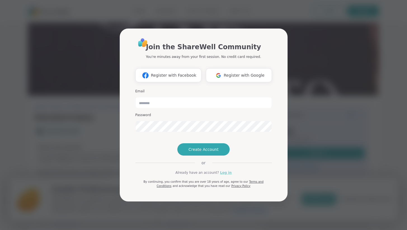
click at [224, 175] on link "Log in" at bounding box center [225, 172] width 11 height 5
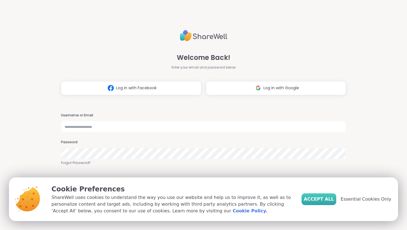
click at [322, 198] on span "Accept All" at bounding box center [319, 199] width 30 height 7
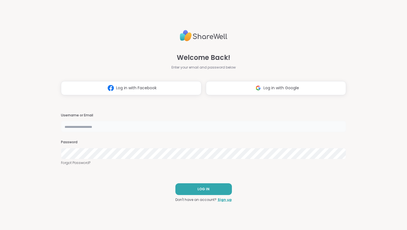
click at [96, 127] on input "text" at bounding box center [203, 126] width 285 height 11
click at [190, 195] on div "LOG IN Don't have an account? Sign up" at bounding box center [203, 192] width 56 height 19
click at [203, 192] on button "LOG IN" at bounding box center [203, 189] width 56 height 12
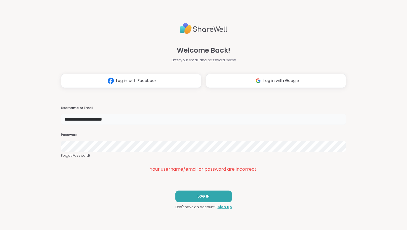
click at [99, 122] on input "**********" at bounding box center [203, 119] width 285 height 11
click at [157, 120] on input "**********" at bounding box center [203, 119] width 285 height 11
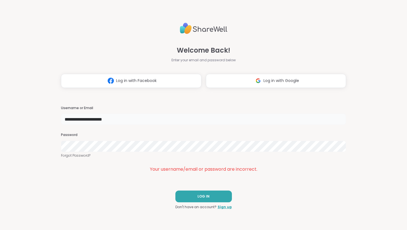
click at [158, 119] on input "**********" at bounding box center [203, 119] width 285 height 11
paste input "text"
type input "******"
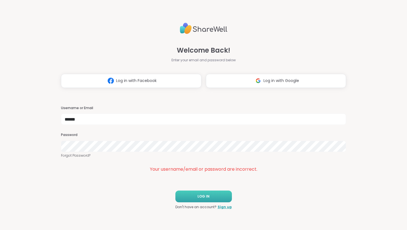
click at [183, 196] on button "LOG IN" at bounding box center [203, 196] width 56 height 12
click at [206, 199] on button "LOG IN" at bounding box center [203, 196] width 56 height 12
click at [70, 120] on input "******" at bounding box center [203, 119] width 285 height 11
click at [74, 120] on input "******" at bounding box center [203, 119] width 285 height 11
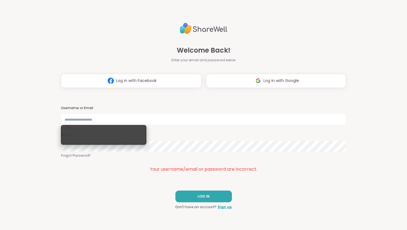
drag, startPoint x: 53, startPoint y: 117, endPoint x: 79, endPoint y: 117, distance: 26.6
click at [56, 117] on div "Welcome Back! Enter your email and password below Log in with Facebook Log in w…" at bounding box center [203, 115] width 407 height 230
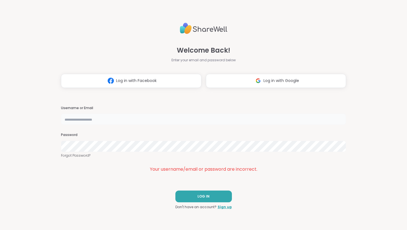
click at [80, 117] on input "text" at bounding box center [203, 119] width 285 height 11
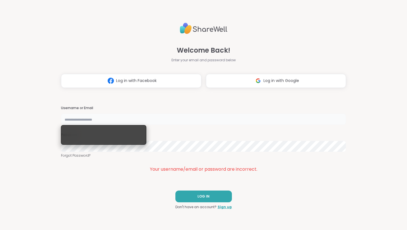
type input "**********"
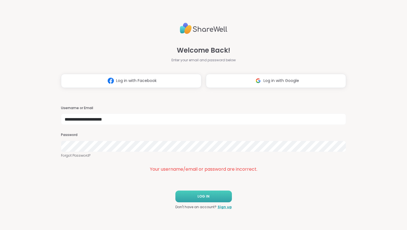
click at [185, 192] on button "LOG IN" at bounding box center [203, 196] width 56 height 12
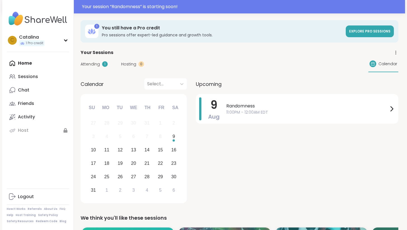
click at [95, 60] on div "Attending 1 Hosting 0 Calendar" at bounding box center [240, 64] width 318 height 16
click at [98, 65] on span "Attending" at bounding box center [90, 64] width 19 height 6
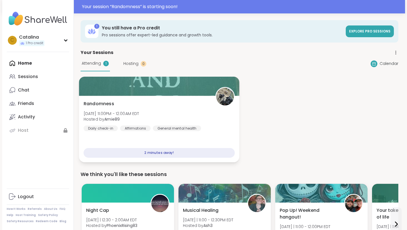
click at [121, 128] on div "Affirmations" at bounding box center [135, 128] width 30 height 6
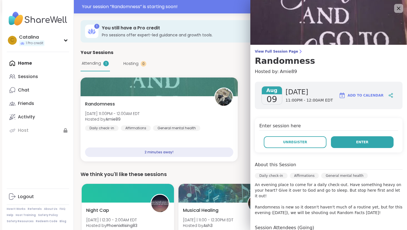
click at [357, 143] on span "Enter" at bounding box center [362, 142] width 12 height 5
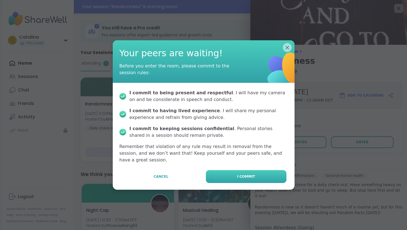
click at [240, 176] on button "I commit" at bounding box center [246, 176] width 81 height 13
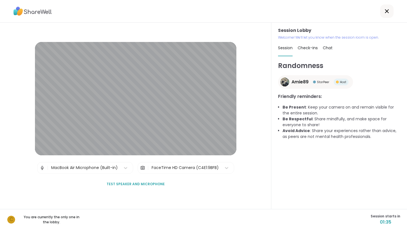
click at [91, 165] on div "MacBook Air Microphone (Built-in)" at bounding box center [84, 168] width 67 height 6
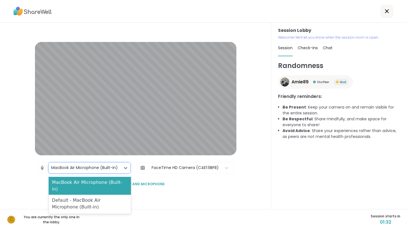
click at [19, 186] on div "Session Lobby | MacBook Air Microphone (Built-in) selected, 1 of 2. 2 results a…" at bounding box center [135, 116] width 271 height 186
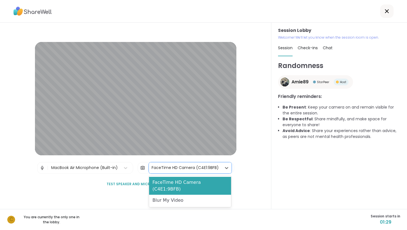
click at [151, 168] on div "FaceTime HD Camera (C4E1:9BFB)" at bounding box center [185, 167] width 73 height 11
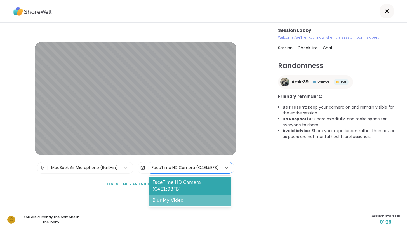
click at [170, 195] on div "Blur My Video" at bounding box center [190, 200] width 82 height 11
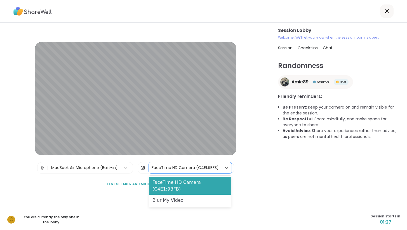
click at [173, 168] on div "FaceTime HD Camera (C4E1:9BFB)" at bounding box center [185, 168] width 67 height 6
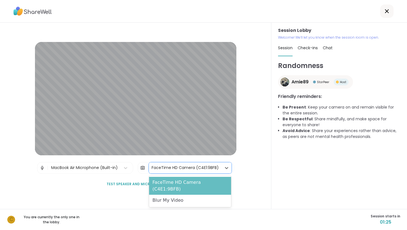
click at [179, 185] on div "FaceTime HD Camera (C4E1:9BFB)" at bounding box center [190, 186] width 82 height 18
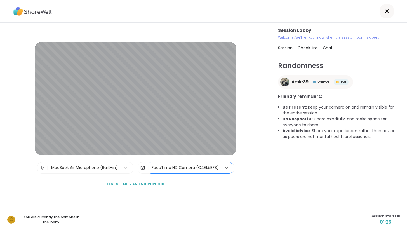
click at [165, 166] on div "FaceTime HD Camera (C4E1:9BFB)" at bounding box center [185, 168] width 67 height 6
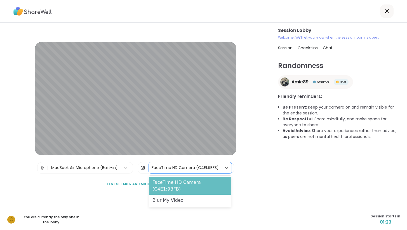
click at [168, 183] on div "FaceTime HD Camera (C4E1:9BFB)" at bounding box center [190, 186] width 82 height 18
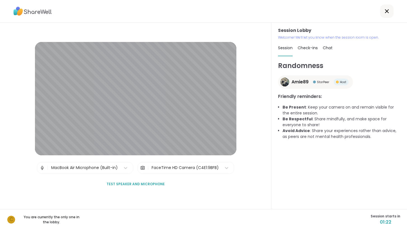
click at [170, 163] on div "FaceTime HD Camera (C4E1:9BFB)" at bounding box center [185, 167] width 73 height 11
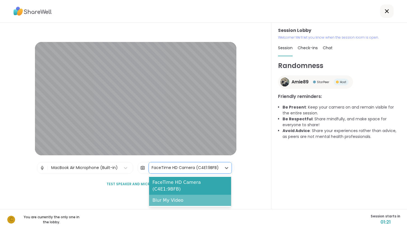
click at [173, 195] on div "Blur My Video" at bounding box center [190, 200] width 82 height 11
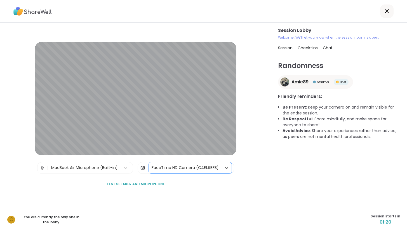
click at [79, 181] on div "Session Lobby | MacBook Air Microphone (Built-in) | option Blur My Video, selec…" at bounding box center [135, 116] width 201 height 148
click at [201, 20] on div at bounding box center [203, 11] width 407 height 23
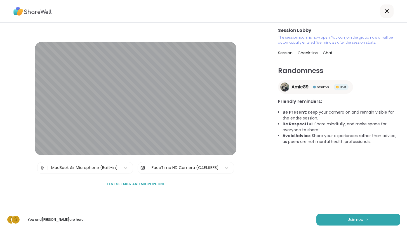
click at [52, 220] on p "You and Sandra_D are here." at bounding box center [56, 219] width 63 height 5
click at [101, 218] on div "C S You and Sandra_D are here. Join now" at bounding box center [203, 219] width 407 height 21
click at [53, 219] on p "You and Sandra_D are here." at bounding box center [56, 219] width 63 height 5
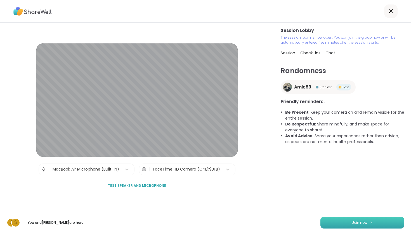
click at [340, 222] on button "Join now" at bounding box center [362, 222] width 84 height 12
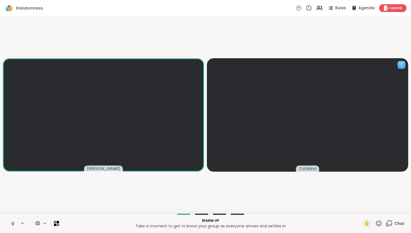
click at [401, 65] on icon at bounding box center [402, 65] width 6 height 6
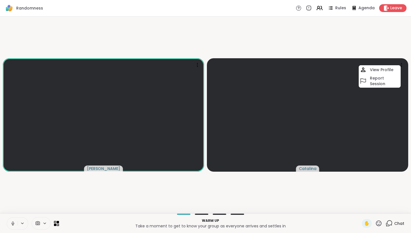
click at [336, 37] on video-player-container "Sandra_D Catalina View Profile Report Session" at bounding box center [205, 115] width 404 height 192
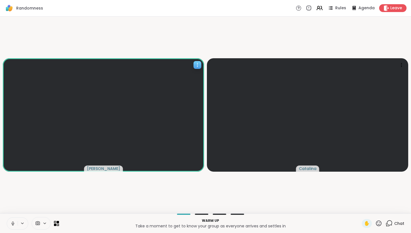
click at [65, 141] on video at bounding box center [103, 114] width 201 height 113
click at [56, 120] on video at bounding box center [103, 114] width 201 height 113
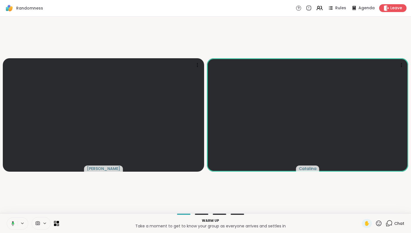
click at [57, 197] on video-player-container "Sandra_D Catalina" at bounding box center [205, 115] width 404 height 192
click at [13, 221] on icon at bounding box center [12, 223] width 3 height 5
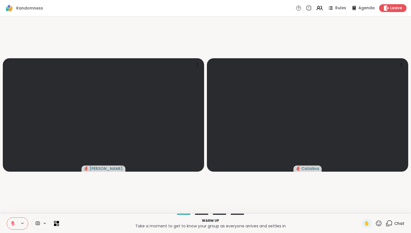
click at [20, 223] on button at bounding box center [23, 223] width 10 height 5
click at [45, 224] on icon at bounding box center [45, 223] width 4 height 5
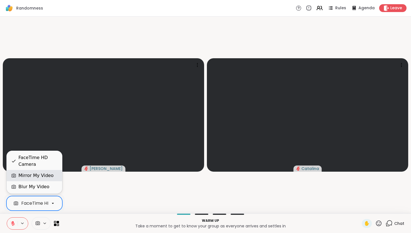
click at [27, 178] on div "Mirror My Video" at bounding box center [35, 175] width 35 height 7
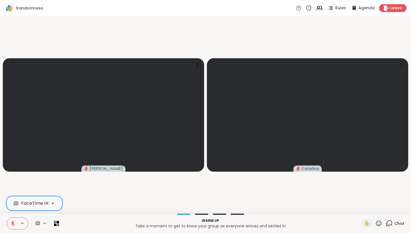
click at [44, 202] on div "FaceTime HD Camera" at bounding box center [45, 203] width 49 height 7
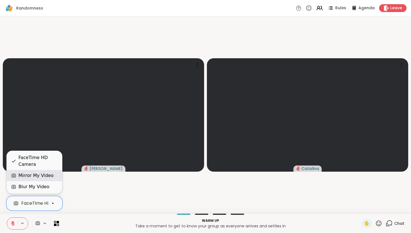
click at [36, 176] on div "Mirror My Video" at bounding box center [35, 175] width 35 height 7
click at [40, 209] on div "FaceTime HD Camera" at bounding box center [34, 203] width 56 height 15
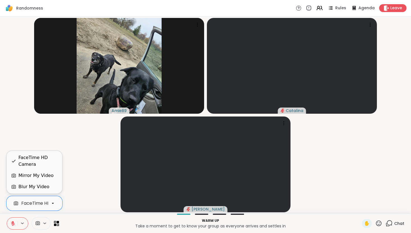
click at [45, 223] on icon at bounding box center [45, 223] width 4 height 5
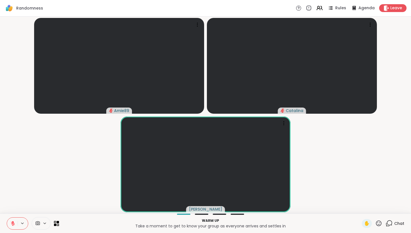
click at [202, 214] on div at bounding box center [201, 213] width 13 height 1
drag, startPoint x: 226, startPoint y: 218, endPoint x: 190, endPoint y: 217, distance: 35.8
click at [192, 217] on div "Warm up Take a moment to get to know your group as everyone arrives and settles…" at bounding box center [210, 223] width 296 height 13
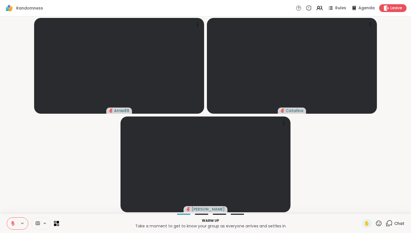
click at [193, 222] on p "Warm up" at bounding box center [210, 220] width 296 height 5
click at [241, 221] on p "Warm up" at bounding box center [210, 220] width 296 height 5
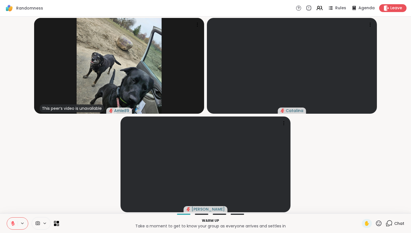
click at [41, 223] on span at bounding box center [37, 222] width 11 height 5
click at [40, 206] on div "FaceTime HD Camera" at bounding box center [45, 203] width 49 height 7
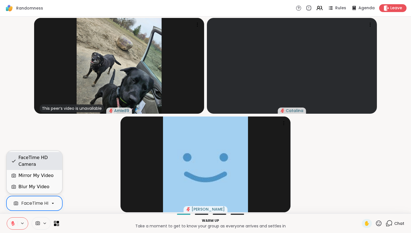
click at [36, 160] on div "FaceTime HD Camera" at bounding box center [37, 160] width 39 height 13
click at [43, 203] on div "FaceTime HD Camera" at bounding box center [45, 203] width 49 height 7
click at [44, 221] on icon at bounding box center [45, 223] width 4 height 5
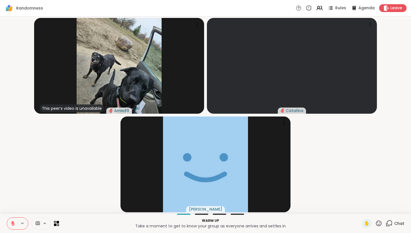
click at [43, 220] on div at bounding box center [41, 223] width 19 height 13
click at [40, 220] on span at bounding box center [37, 222] width 11 height 5
click at [37, 222] on icon at bounding box center [37, 222] width 5 height 5
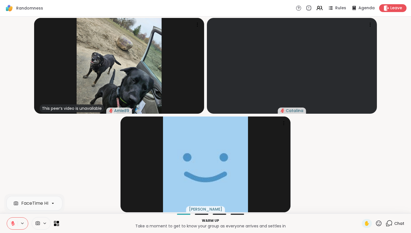
click at [52, 223] on div "FaceTime HD Camera" at bounding box center [33, 223] width 52 height 13
click at [55, 223] on icon at bounding box center [56, 222] width 5 height 5
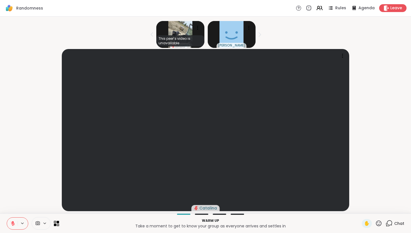
click at [55, 223] on icon at bounding box center [56, 222] width 5 height 5
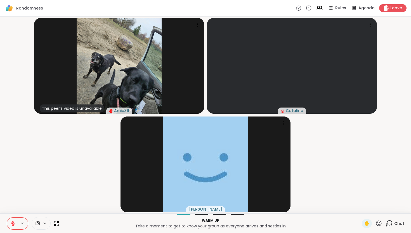
click at [42, 223] on span at bounding box center [37, 222] width 11 height 5
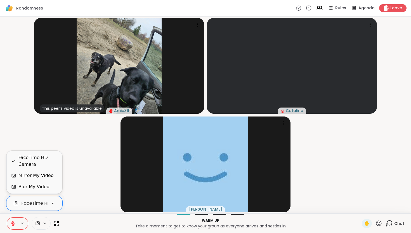
click at [48, 200] on div at bounding box center [53, 203] width 10 height 10
click at [54, 164] on div "FaceTime HD Camera" at bounding box center [37, 160] width 39 height 13
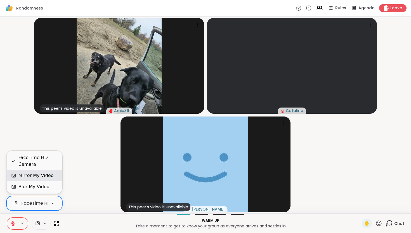
click at [43, 176] on div "Mirror My Video" at bounding box center [35, 175] width 35 height 7
click at [41, 202] on div "FaceTime HD Camera" at bounding box center [45, 203] width 49 height 7
click at [40, 190] on div "Blur My Video" at bounding box center [34, 186] width 55 height 11
click at [45, 201] on div "FaceTime HD Camera" at bounding box center [45, 203] width 49 height 7
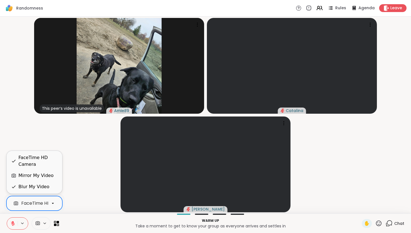
click at [43, 175] on div "Mirror My Video" at bounding box center [35, 175] width 35 height 7
click at [91, 169] on video-player-container "This peer’s video is unavailable Amie89 Catalina Sandra_D" at bounding box center [205, 115] width 404 height 192
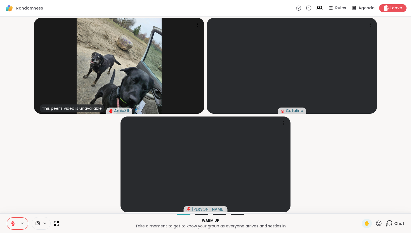
click at [40, 220] on div at bounding box center [41, 223] width 19 height 13
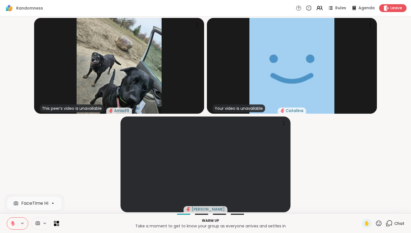
click at [60, 163] on video-player-container "This peer’s video is unavailable Amie89 Your video is unavailable Catalina Sand…" at bounding box center [205, 115] width 404 height 192
click at [39, 225] on icon at bounding box center [37, 222] width 5 height 5
click at [43, 206] on div "FaceTime HD Camera" at bounding box center [45, 203] width 49 height 7
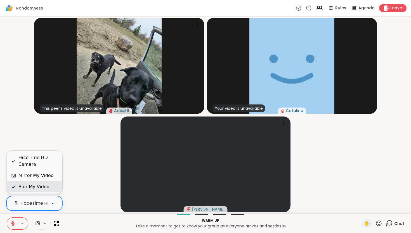
click at [41, 187] on div "Blur My Video" at bounding box center [33, 186] width 31 height 7
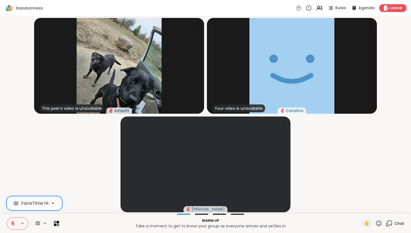
click at [51, 169] on video-player-container "This peer’s video is unavailable Amie89 Your video is unavailable Catalina Sand…" at bounding box center [205, 115] width 404 height 192
click at [338, 6] on span "Rules" at bounding box center [340, 8] width 11 height 6
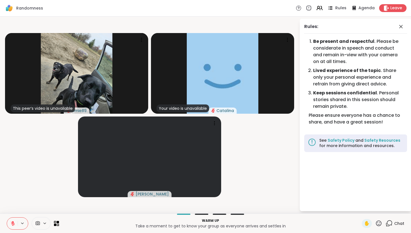
click at [338, 6] on span "Rules" at bounding box center [340, 8] width 11 height 6
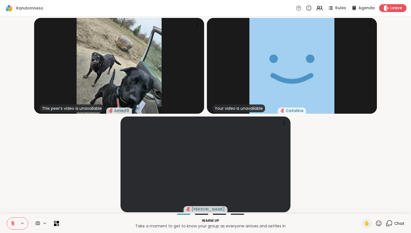
click at [387, 220] on icon at bounding box center [389, 223] width 7 height 7
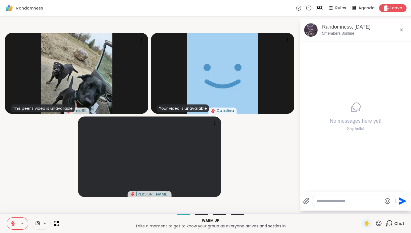
click at [329, 203] on textarea "Type your message" at bounding box center [349, 201] width 65 height 6
click at [325, 199] on textarea "Type your message" at bounding box center [349, 201] width 65 height 6
type textarea "**"
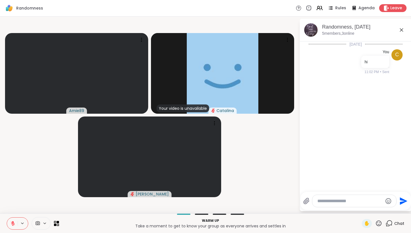
click at [402, 29] on icon at bounding box center [401, 30] width 7 height 7
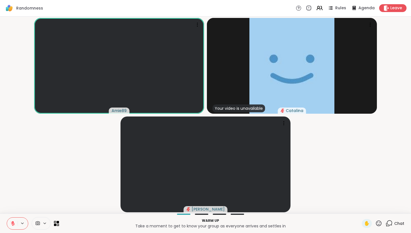
click at [70, 141] on video-player-container "Amie89 Your video is unavailable Catalina Sandra_D" at bounding box center [205, 115] width 404 height 192
click at [46, 221] on icon at bounding box center [45, 223] width 4 height 5
click at [317, 6] on icon at bounding box center [319, 7] width 7 height 7
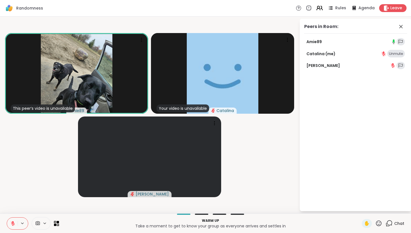
click at [320, 9] on icon at bounding box center [319, 7] width 7 height 7
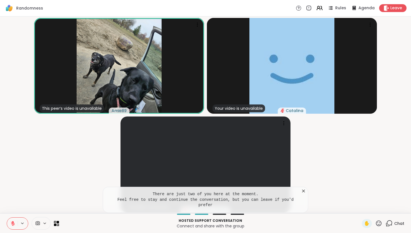
click at [199, 205] on pre "There are just two of you here at the moment. Feel free to stay and continue th…" at bounding box center [206, 199] width 192 height 16
click at [303, 191] on icon at bounding box center [304, 191] width 6 height 6
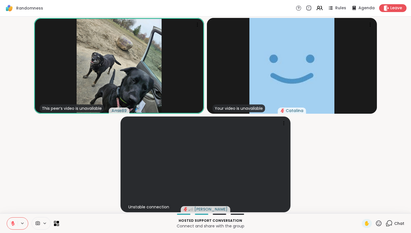
click at [202, 222] on p "Hosted support conversation" at bounding box center [210, 220] width 296 height 5
click at [206, 221] on p "Hosted support conversation" at bounding box center [210, 220] width 296 height 5
click at [206, 224] on p "Connect and share with the group" at bounding box center [210, 226] width 296 height 6
click at [222, 214] on div "Hosted support conversation Connect and share with the group ✋ Chat" at bounding box center [205, 223] width 411 height 20
click at [391, 220] on icon at bounding box center [389, 222] width 5 height 5
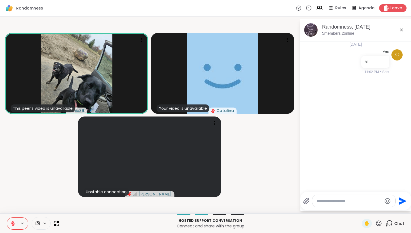
scroll to position [1, 0]
click at [399, 30] on icon at bounding box center [401, 30] width 7 height 7
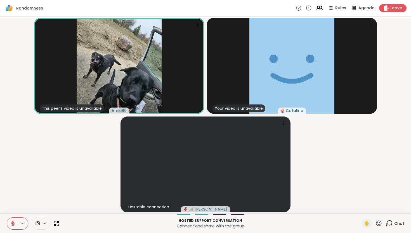
click at [323, 11] on icon at bounding box center [319, 7] width 7 height 7
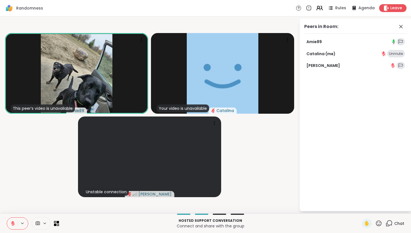
click at [322, 9] on icon at bounding box center [319, 7] width 7 height 7
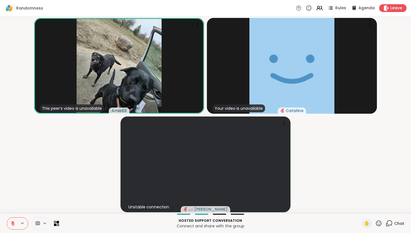
click at [119, 148] on video-player-container "This peer’s video is unavailable Amie89 Your video is unavailable Catalina Unst…" at bounding box center [205, 115] width 404 height 192
click at [50, 151] on video-player-container "This peer’s video is unavailable Amie89 Your video is unavailable Catalina Unst…" at bounding box center [205, 115] width 404 height 192
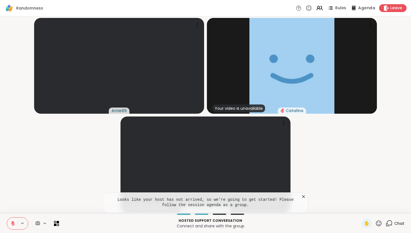
click at [358, 10] on div "Agenda" at bounding box center [362, 7] width 25 height 7
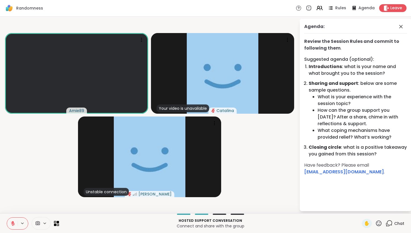
click at [13, 224] on icon at bounding box center [13, 223] width 4 height 4
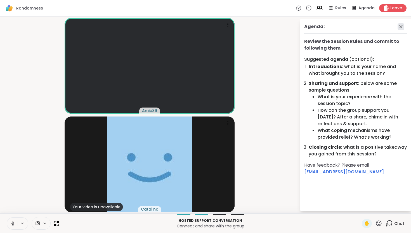
click at [401, 27] on icon at bounding box center [401, 26] width 7 height 7
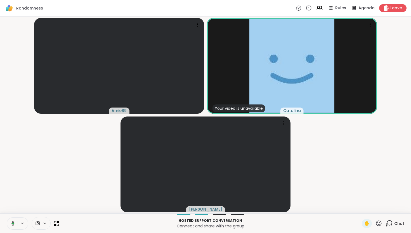
click at [10, 225] on icon at bounding box center [12, 223] width 5 height 5
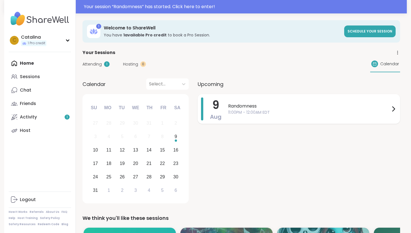
click at [265, 109] on span "11:00PM - 12:00AM EDT" at bounding box center [309, 112] width 162 height 6
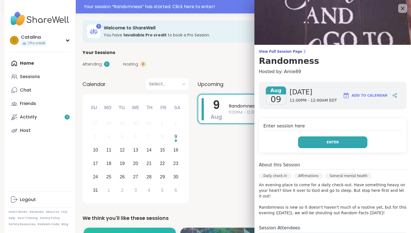
click at [311, 143] on button "Enter" at bounding box center [332, 142] width 69 height 12
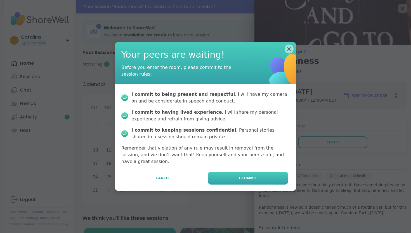
click at [232, 177] on button "I commit" at bounding box center [248, 177] width 81 height 13
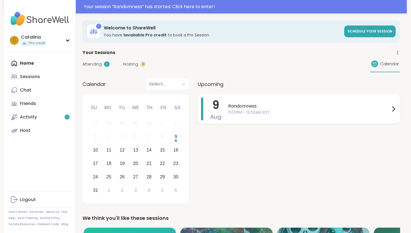
click at [244, 116] on div "Randomness 11:00PM - 12:00AM EDT" at bounding box center [312, 108] width 169 height 23
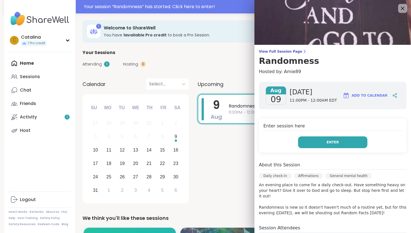
click at [318, 141] on button "Enter" at bounding box center [332, 142] width 69 height 12
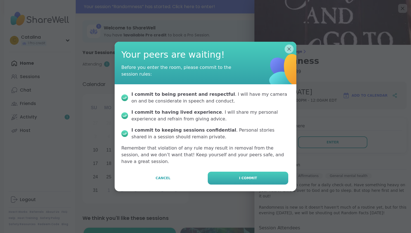
click at [258, 171] on button "I commit" at bounding box center [248, 177] width 81 height 13
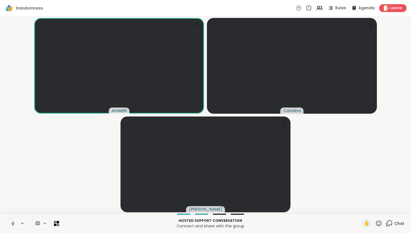
click at [11, 223] on icon at bounding box center [12, 223] width 5 height 5
click at [19, 223] on button at bounding box center [23, 223] width 10 height 5
click at [28, 152] on video-player-container "Amie89 [PERSON_NAME]" at bounding box center [205, 115] width 404 height 192
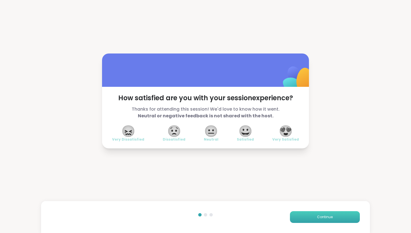
click at [349, 211] on button "Continue" at bounding box center [325, 217] width 70 height 12
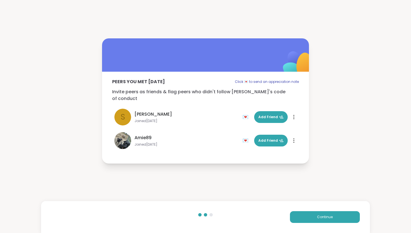
click at [246, 136] on div "💌" at bounding box center [246, 140] width 8 height 9
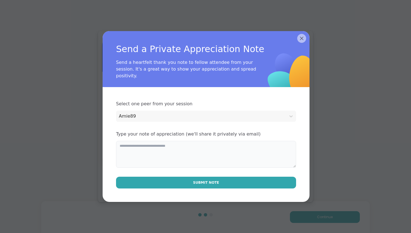
click at [143, 151] on textarea at bounding box center [206, 154] width 180 height 27
drag, startPoint x: 153, startPoint y: 154, endPoint x: 112, endPoint y: 152, distance: 40.6
click at [112, 152] on div "**********" at bounding box center [206, 144] width 207 height 115
click at [124, 147] on textarea "**********" at bounding box center [206, 154] width 180 height 27
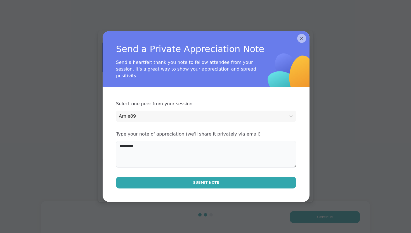
click at [124, 148] on textarea "**********" at bounding box center [206, 154] width 180 height 27
drag, startPoint x: 138, startPoint y: 145, endPoint x: 119, endPoint y: 145, distance: 19.3
click at [119, 145] on textarea "**********" at bounding box center [206, 154] width 180 height 27
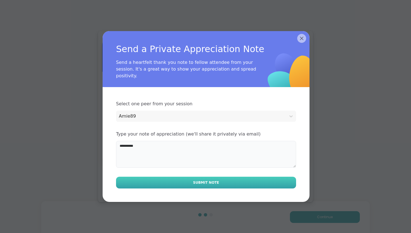
type textarea "**********"
click at [142, 181] on button "Submit Note" at bounding box center [206, 182] width 180 height 12
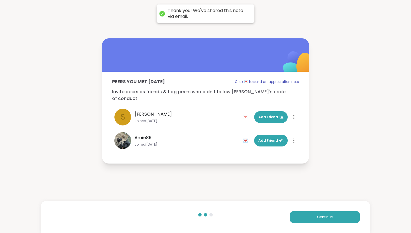
click at [246, 136] on div "💌" at bounding box center [246, 140] width 8 height 9
click at [246, 138] on div "💌" at bounding box center [246, 140] width 8 height 9
click at [189, 171] on div "Peers you met [DATE] Click 💌 to send an appreciation note Invite peers as frien…" at bounding box center [205, 100] width 411 height 201
click at [244, 136] on div "💌" at bounding box center [246, 140] width 8 height 9
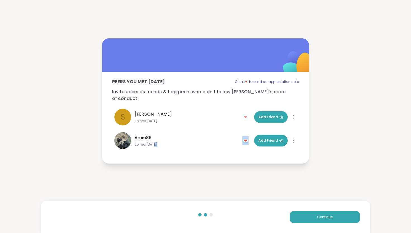
click at [244, 136] on div "💌" at bounding box center [246, 140] width 8 height 9
click at [232, 145] on div "Amie89 Joined [DATE] 💌 Add Friend" at bounding box center [176, 140] width 125 height 17
click at [245, 139] on div "💌" at bounding box center [246, 140] width 8 height 9
click at [246, 136] on div "💌" at bounding box center [246, 140] width 8 height 9
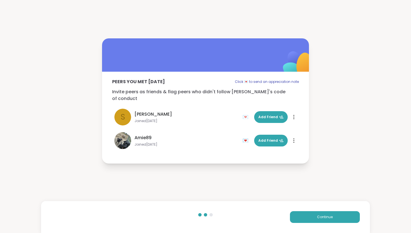
click at [263, 82] on p "Click 💌 to send an appreciation note" at bounding box center [267, 81] width 64 height 7
click at [245, 136] on div "💌" at bounding box center [246, 140] width 8 height 9
click at [245, 112] on div "💌" at bounding box center [246, 116] width 8 height 9
click at [293, 137] on div at bounding box center [294, 140] width 6 height 9
click at [246, 135] on div "💌 Add Friend Flag Restrict Member" at bounding box center [269, 141] width 54 height 12
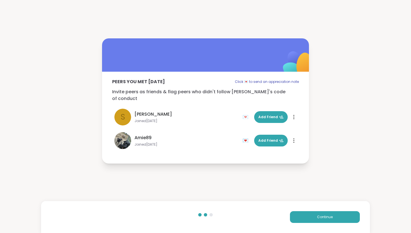
click at [248, 136] on div "💌" at bounding box center [246, 140] width 8 height 9
click at [247, 136] on div "💌" at bounding box center [246, 140] width 8 height 9
click at [250, 137] on div "💌" at bounding box center [246, 140] width 8 height 9
click at [246, 136] on div "💌" at bounding box center [246, 140] width 8 height 9
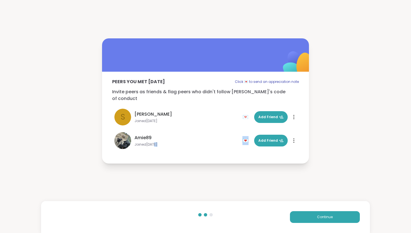
click at [246, 136] on div "💌" at bounding box center [246, 140] width 8 height 9
click at [248, 164] on div "Peers you met [DATE] Click 💌 to send an appreciation note Invite peers as frien…" at bounding box center [205, 100] width 411 height 201
click at [246, 138] on div "💌" at bounding box center [246, 140] width 8 height 9
click at [303, 215] on button "Continue" at bounding box center [325, 217] width 70 height 12
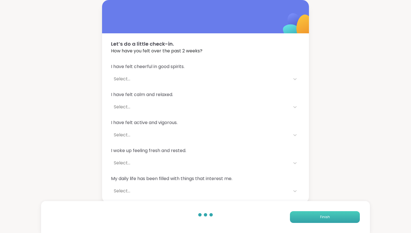
click at [318, 219] on button "Finish" at bounding box center [325, 217] width 70 height 12
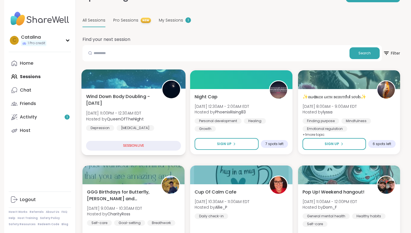
scroll to position [49, 0]
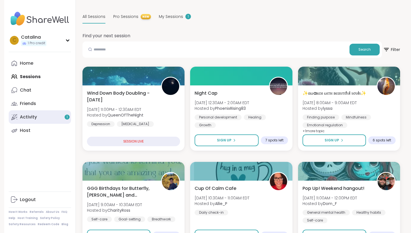
click at [44, 114] on link "Activity 1" at bounding box center [40, 116] width 62 height 13
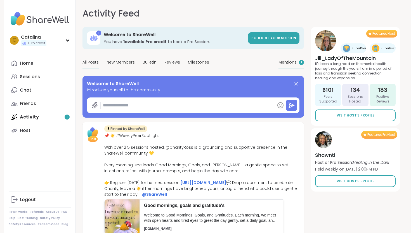
click at [296, 61] on span "Mentions" at bounding box center [288, 62] width 18 height 6
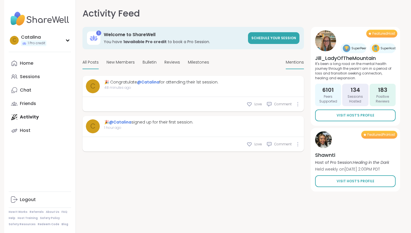
click at [94, 62] on span "All Posts" at bounding box center [90, 62] width 16 height 6
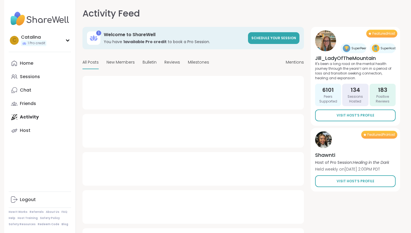
type textarea "*"
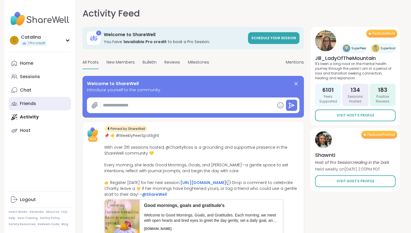
click at [28, 104] on div "Friends" at bounding box center [28, 103] width 16 height 6
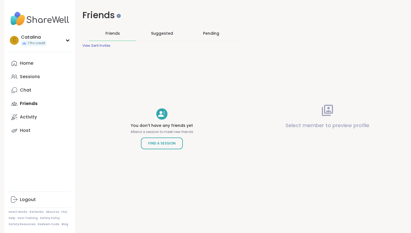
click at [117, 17] on iframe at bounding box center [119, 16] width 4 height 4
drag, startPoint x: 119, startPoint y: 15, endPoint x: 233, endPoint y: 31, distance: 115.4
click at [119, 15] on div at bounding box center [119, 15] width 4 height 4
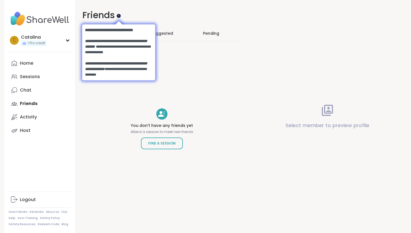
click at [119, 15] on div at bounding box center [119, 15] width 4 height 4
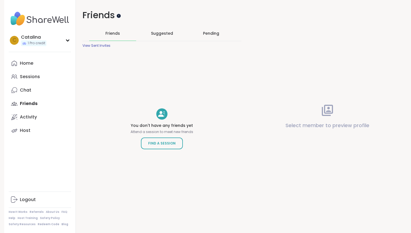
click at [117, 15] on div at bounding box center [119, 15] width 4 height 4
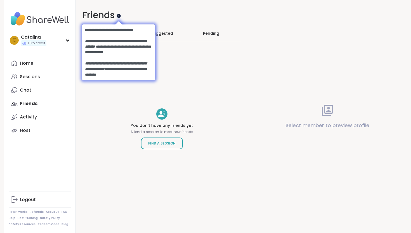
click at [117, 15] on div at bounding box center [119, 15] width 4 height 4
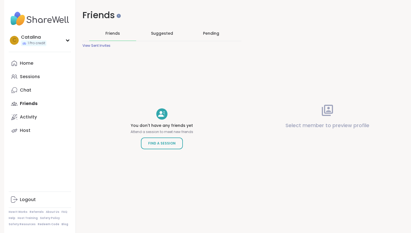
click at [102, 47] on div "View Sent Invites" at bounding box center [96, 45] width 28 height 4
click at [170, 28] on div "Suggested" at bounding box center [161, 33] width 47 height 15
click at [201, 32] on div "Pending" at bounding box center [211, 33] width 47 height 15
click at [168, 35] on span "Suggested" at bounding box center [162, 33] width 22 height 6
click at [119, 37] on div "Friends" at bounding box center [112, 33] width 47 height 15
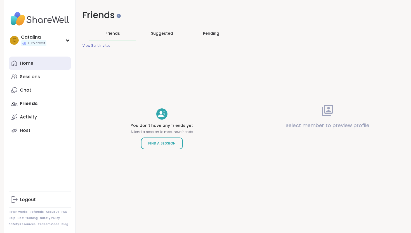
click at [30, 68] on link "Home" at bounding box center [40, 62] width 62 height 13
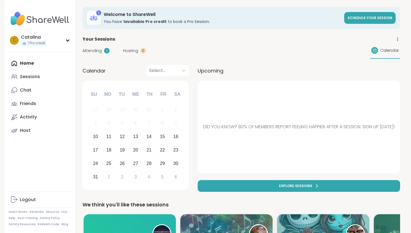
click at [84, 52] on span "Attending" at bounding box center [91, 51] width 19 height 6
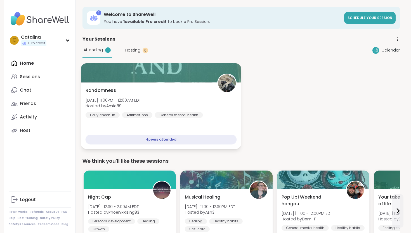
click at [158, 129] on div "Randomness [DATE] 11:00PM - 12:00AM EDT Hosted by Amie89 Daily check-in Affirma…" at bounding box center [161, 115] width 160 height 67
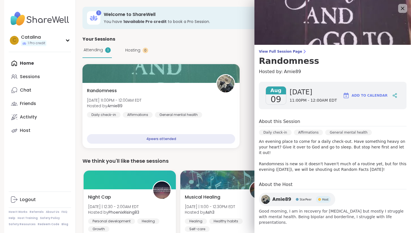
click at [284, 196] on span "Amie89" at bounding box center [281, 199] width 19 height 7
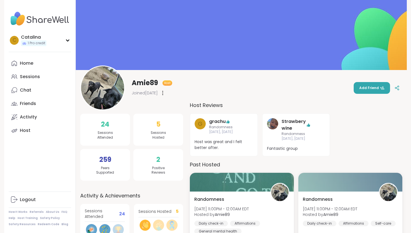
click at [158, 162] on span "2" at bounding box center [158, 159] width 4 height 10
click at [166, 97] on div at bounding box center [163, 92] width 6 height 9
click at [143, 107] on div "Amie89 Host Joined Aug 2025" at bounding box center [126, 87] width 92 height 45
click at [35, 92] on link "Chat" at bounding box center [40, 89] width 62 height 13
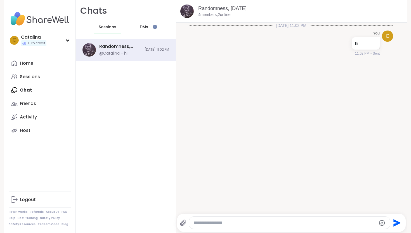
click at [149, 29] on div "DMs" at bounding box center [144, 26] width 27 height 13
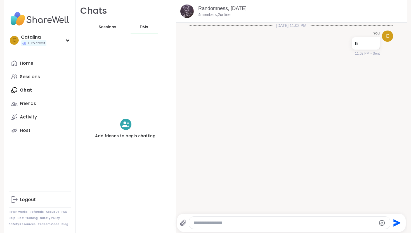
click at [136, 134] on h4 "Add friends to begin chatting!" at bounding box center [126, 136] width 62 height 6
click at [108, 25] on span "Sessions" at bounding box center [108, 27] width 18 height 6
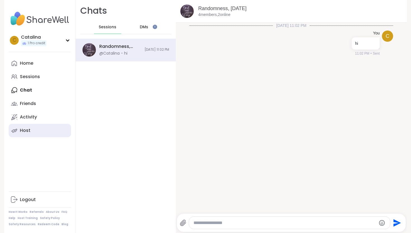
click at [20, 125] on link "Host" at bounding box center [40, 130] width 62 height 13
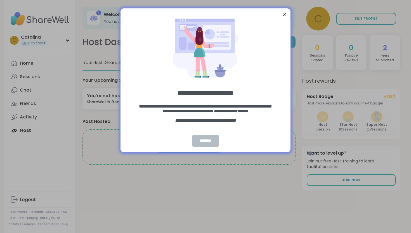
click at [196, 136] on div "********" at bounding box center [205, 141] width 26 height 12
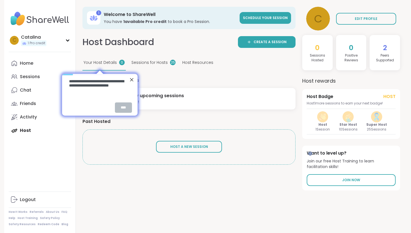
click at [118, 112] on div "****" at bounding box center [123, 107] width 17 height 10
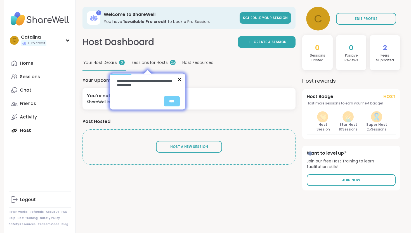
click at [144, 62] on span "Sessions for Hosts" at bounding box center [149, 63] width 36 height 6
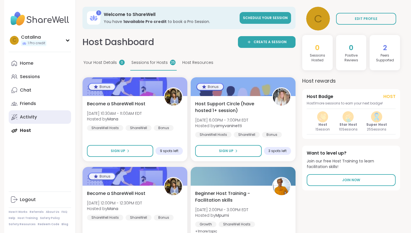
click at [39, 119] on link "Activity" at bounding box center [40, 116] width 62 height 13
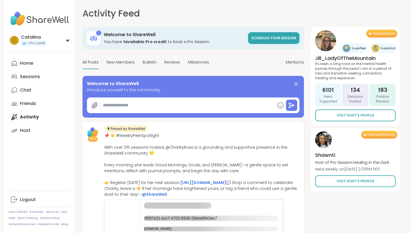
type textarea "*"
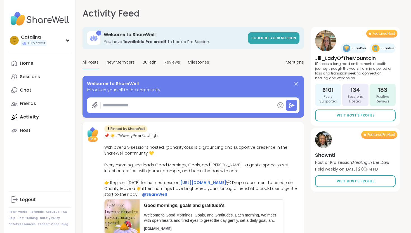
click at [128, 41] on b "1 available Pro credit" at bounding box center [144, 42] width 43 height 6
click at [264, 41] on link "Schedule your session" at bounding box center [273, 38] width 51 height 12
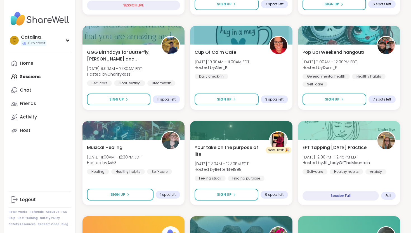
scroll to position [186, 0]
